Goal: Task Accomplishment & Management: Manage account settings

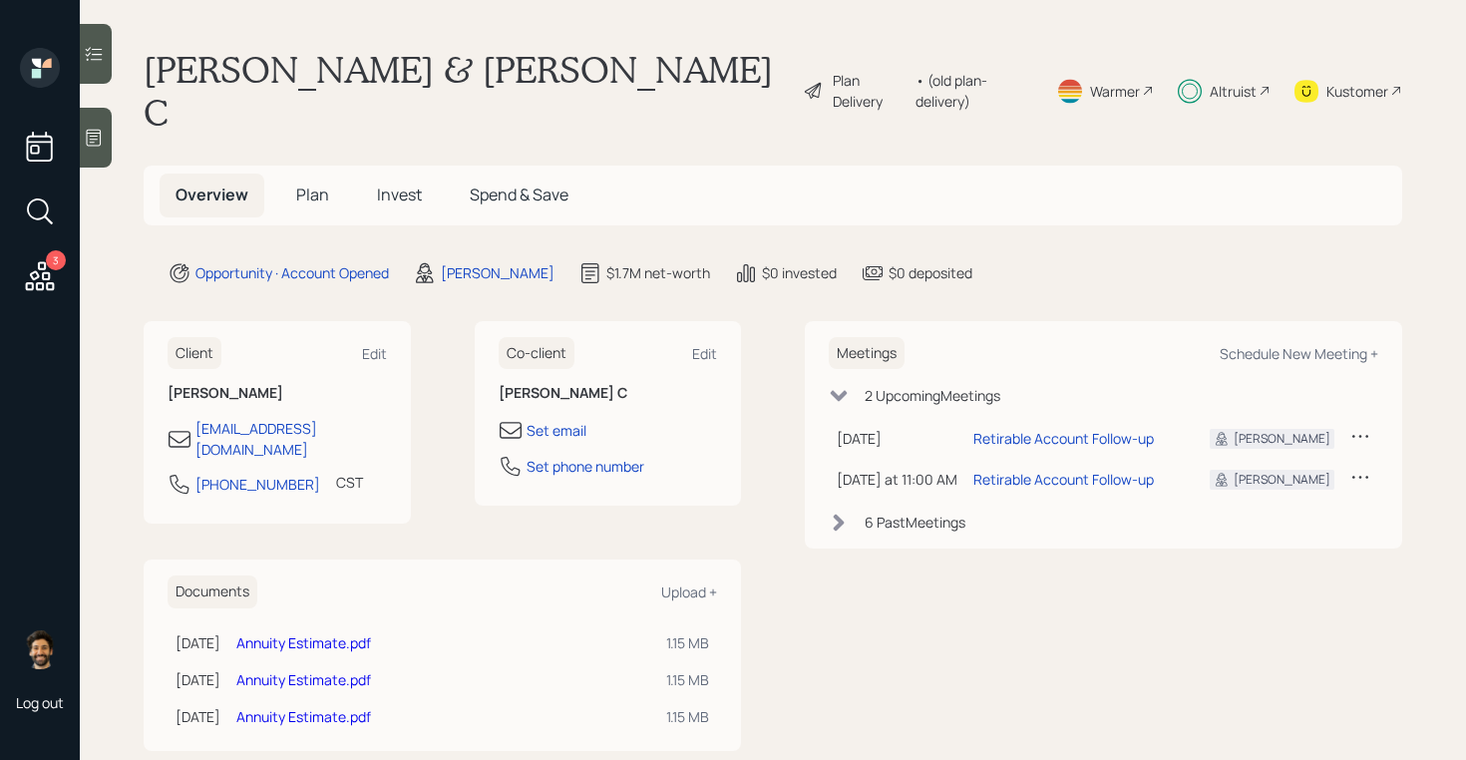
click at [411, 183] on span "Invest" at bounding box center [399, 194] width 45 height 22
